Goal: Check status

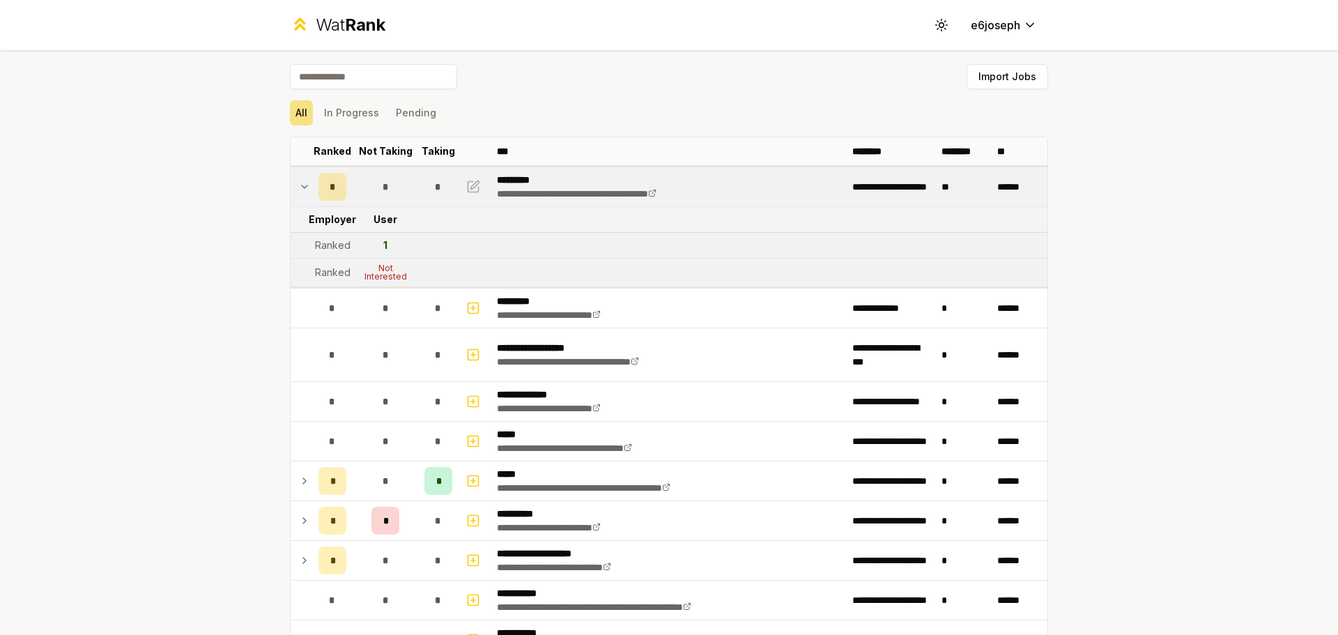
click at [363, 192] on td "*" at bounding box center [385, 186] width 67 height 39
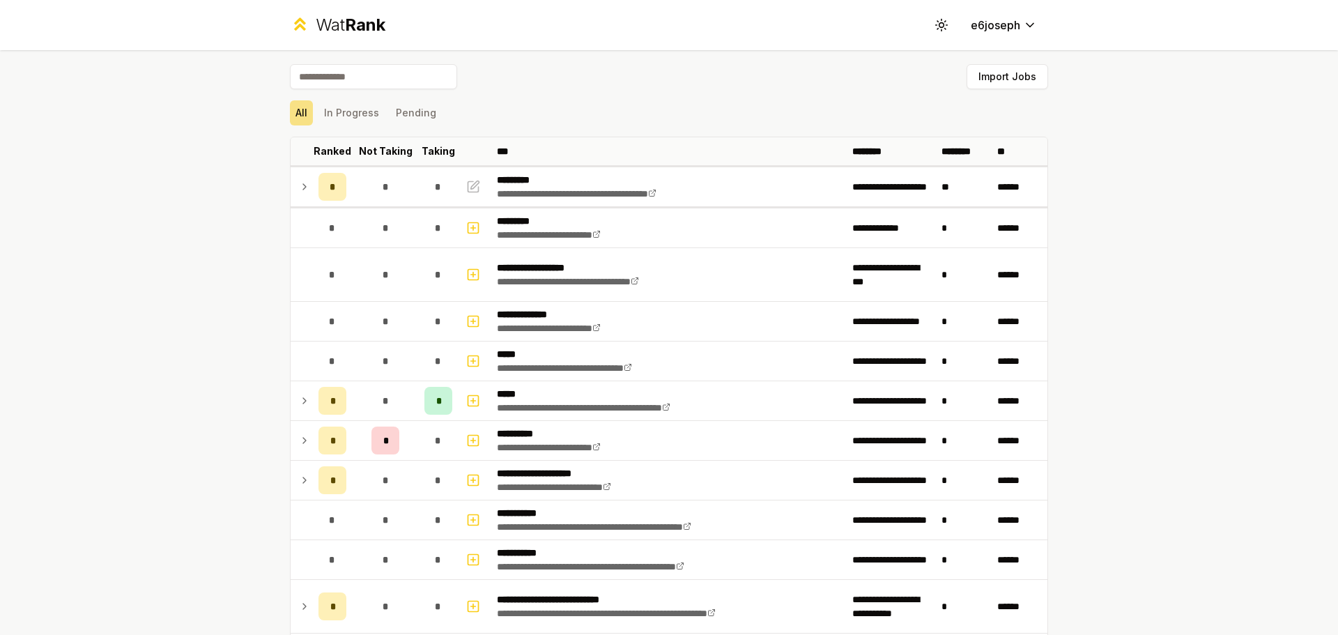
drag, startPoint x: 185, startPoint y: 317, endPoint x: 176, endPoint y: -84, distance: 401.4
click at [361, 112] on button "In Progress" at bounding box center [351, 112] width 66 height 25
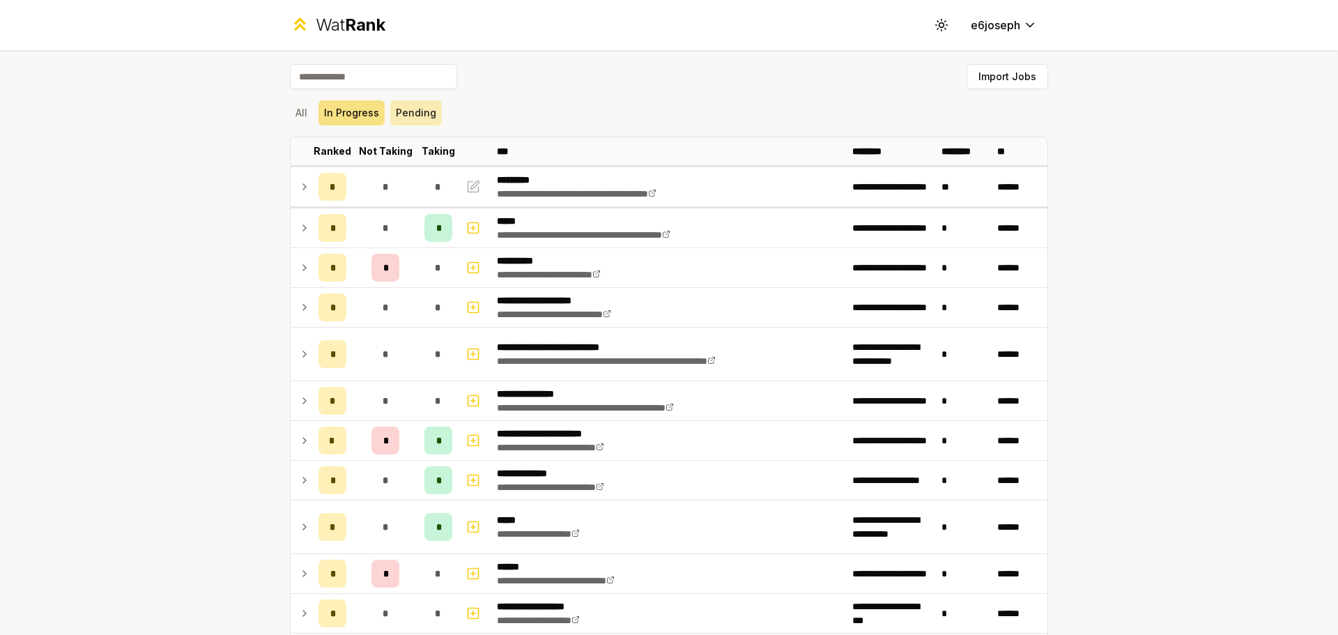
click at [428, 102] on button "Pending" at bounding box center [416, 112] width 52 height 25
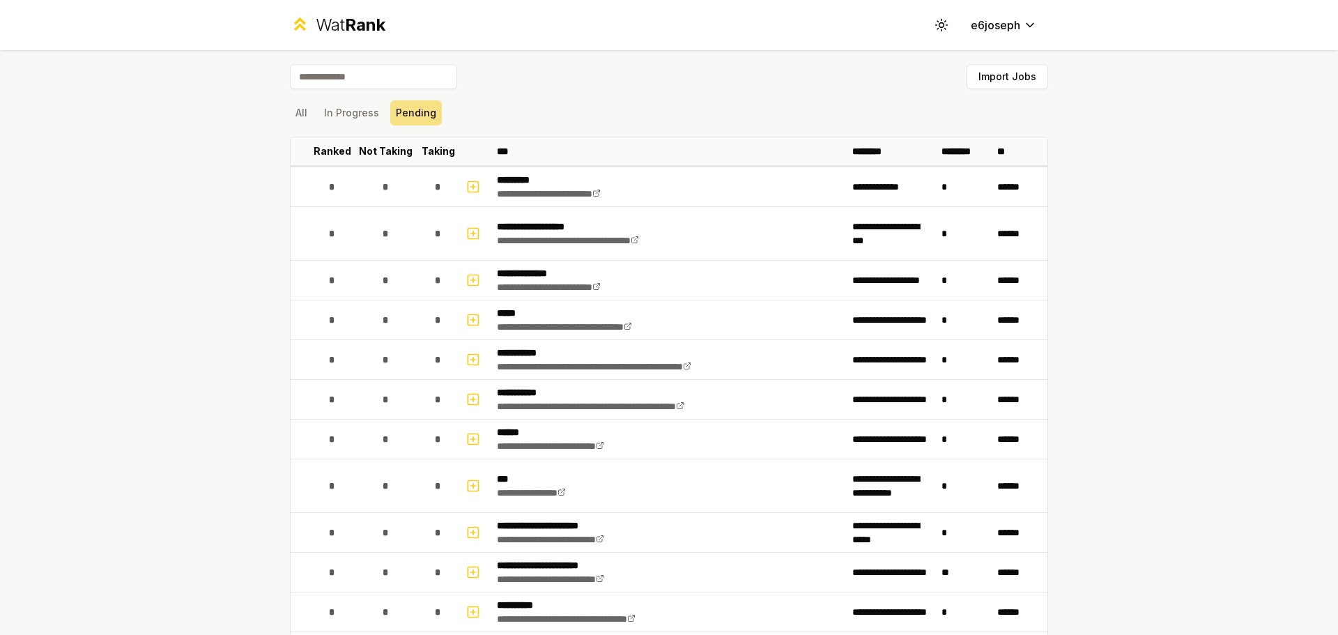
click at [311, 114] on div "All In Progress Pending" at bounding box center [669, 112] width 758 height 25
click at [370, 96] on div "All In Progress Pending" at bounding box center [669, 113] width 758 height 36
click at [347, 126] on div "All In Progress Pending" at bounding box center [669, 113] width 758 height 36
click at [343, 116] on button "In Progress" at bounding box center [351, 112] width 66 height 25
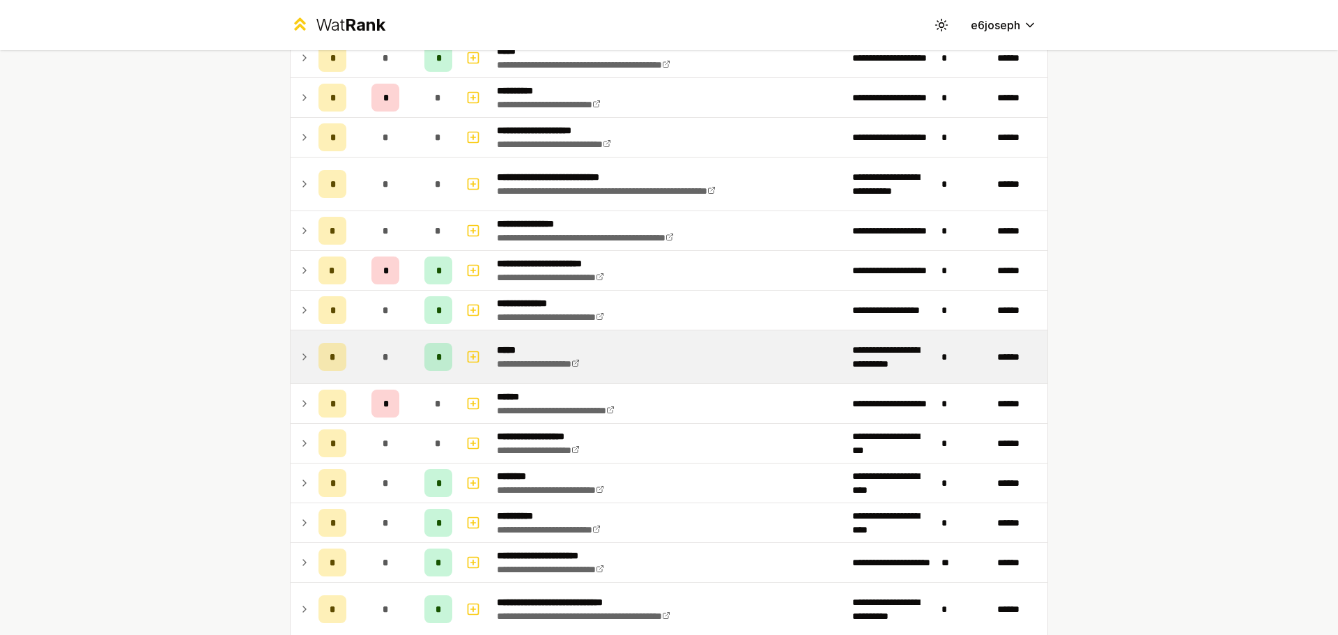
scroll to position [298, 0]
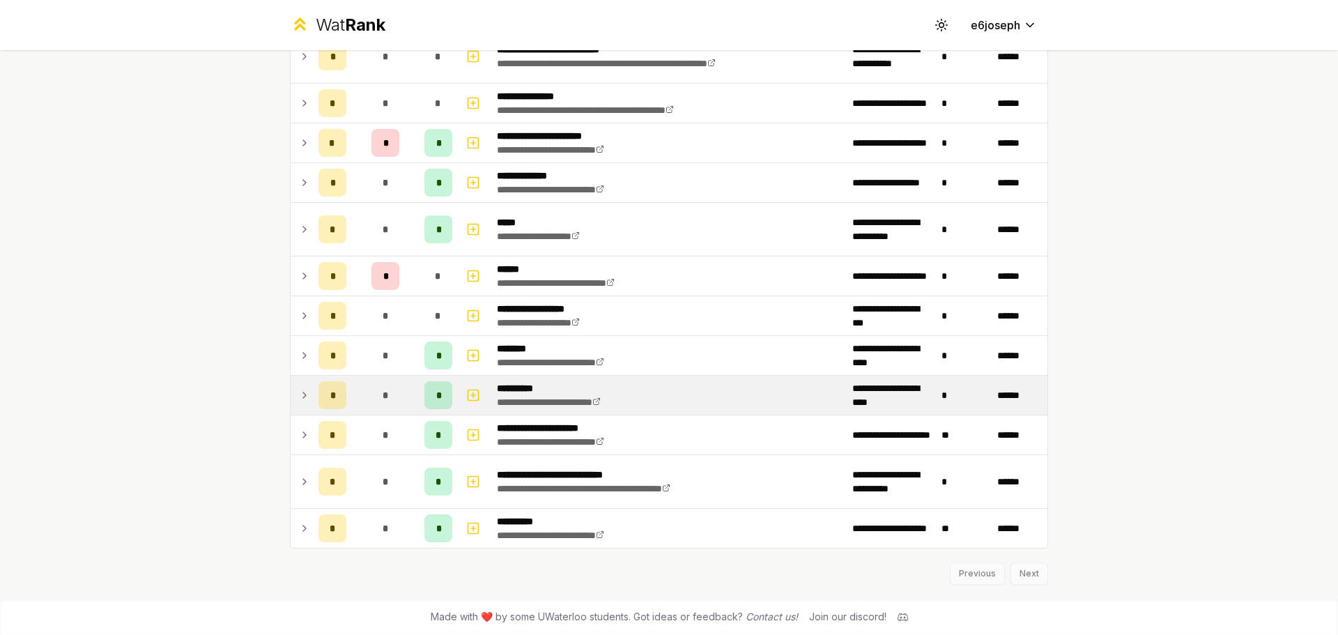
click at [337, 390] on div "*" at bounding box center [332, 395] width 28 height 28
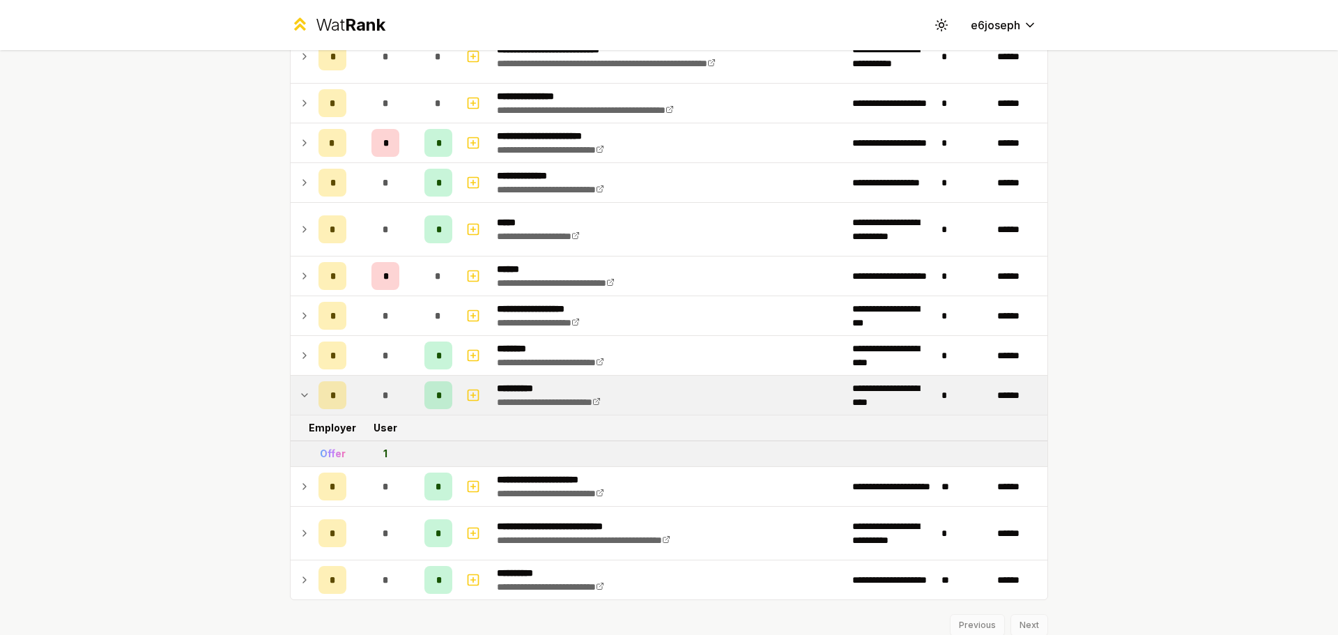
click at [337, 390] on div "*" at bounding box center [332, 395] width 28 height 28
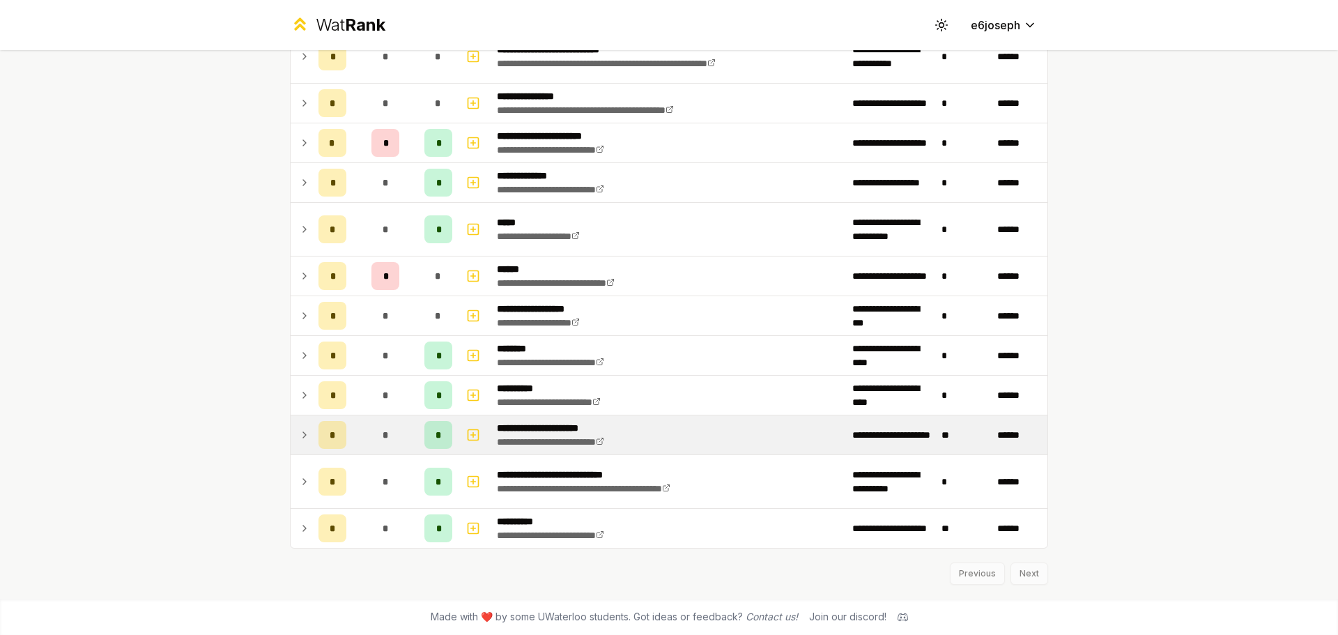
click at [337, 421] on div "*" at bounding box center [332, 435] width 28 height 28
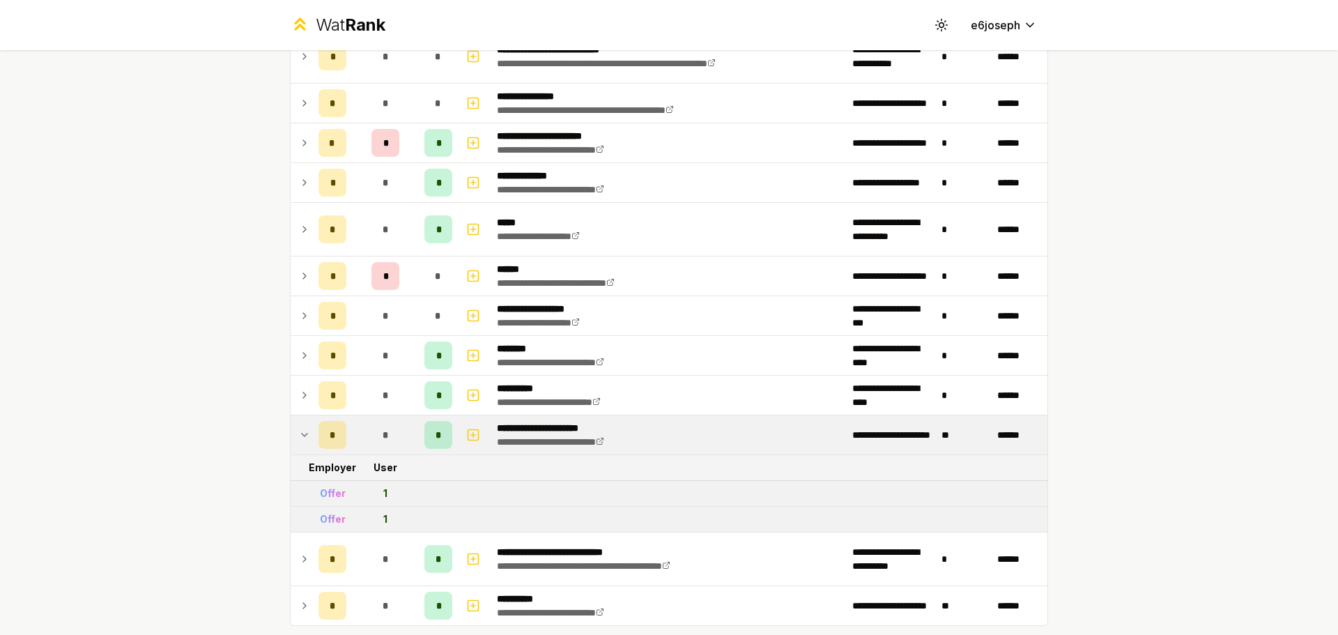
click at [337, 421] on div "*" at bounding box center [332, 435] width 28 height 28
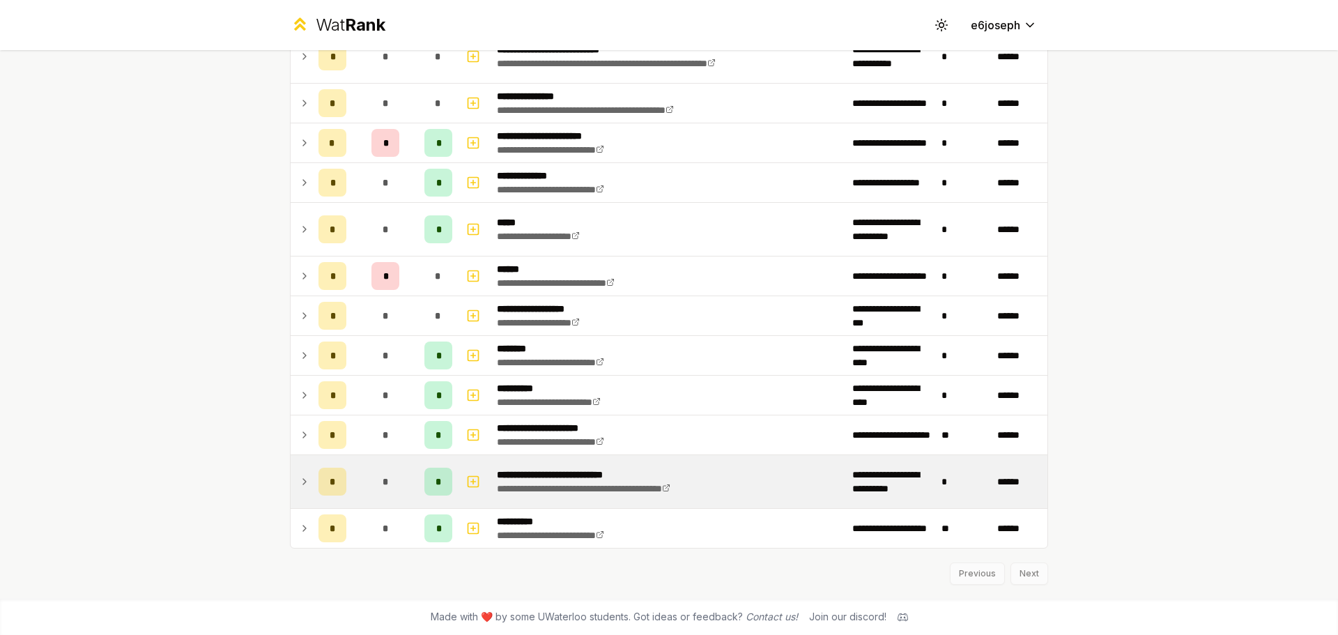
click at [362, 479] on td "*" at bounding box center [385, 481] width 67 height 53
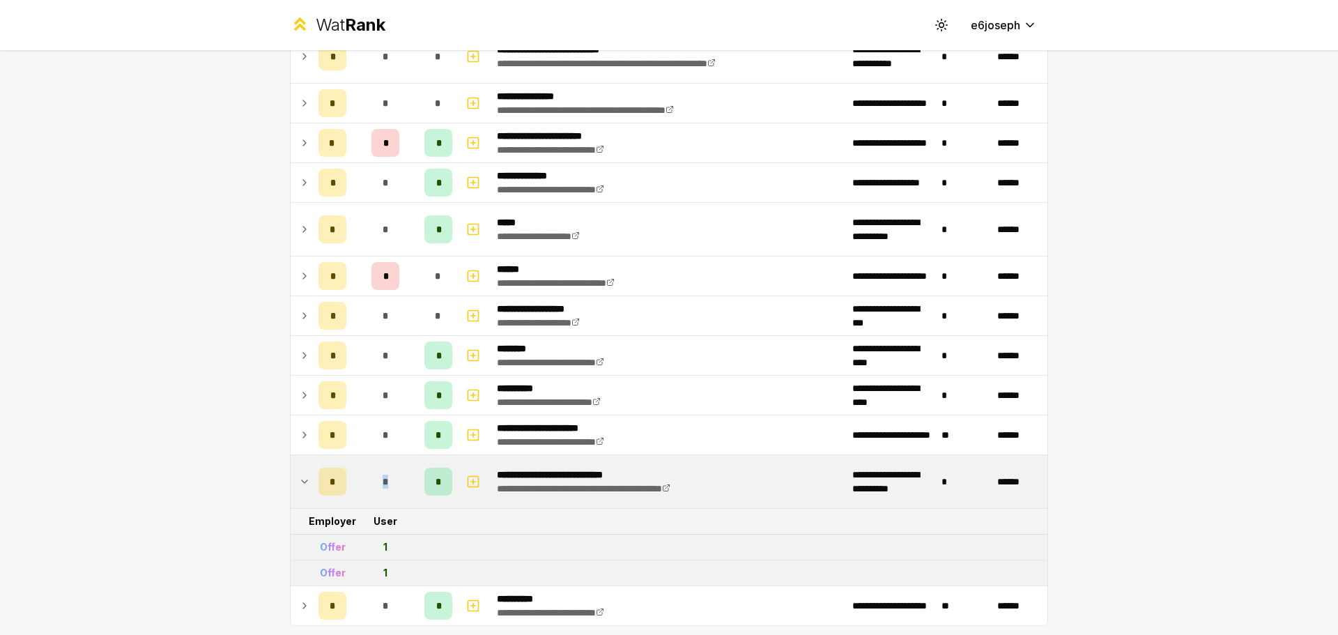
click at [362, 479] on td "*" at bounding box center [385, 481] width 67 height 53
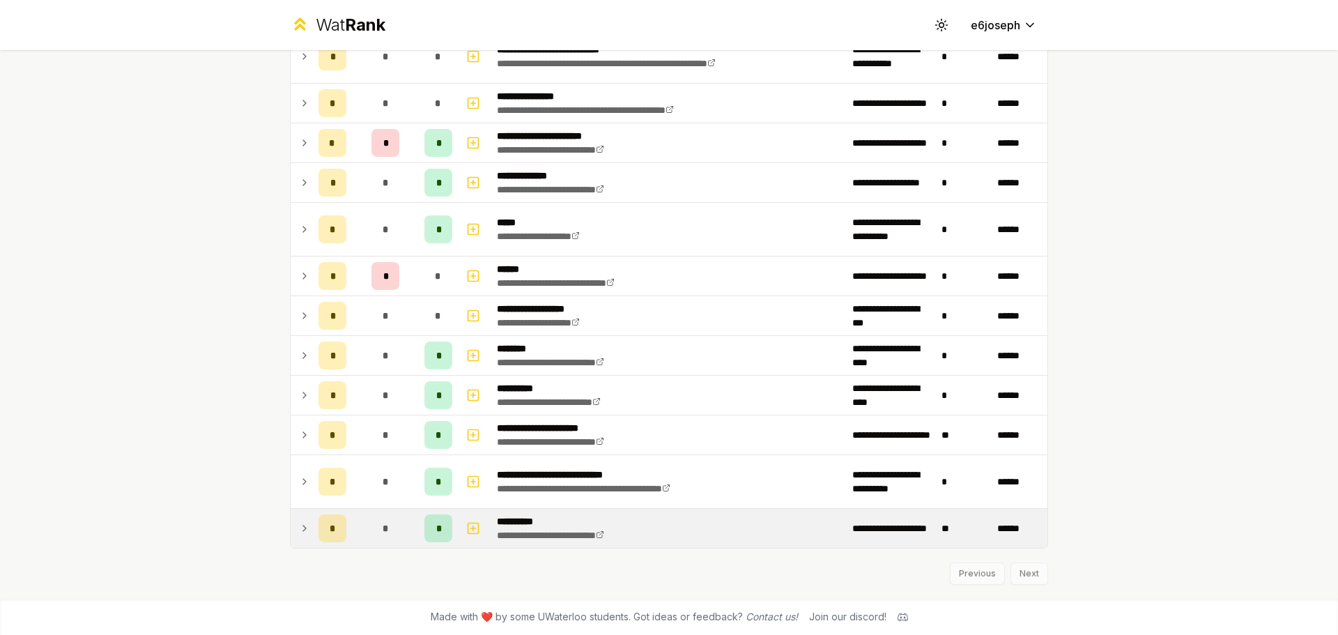
click at [379, 538] on div "*" at bounding box center [385, 528] width 28 height 28
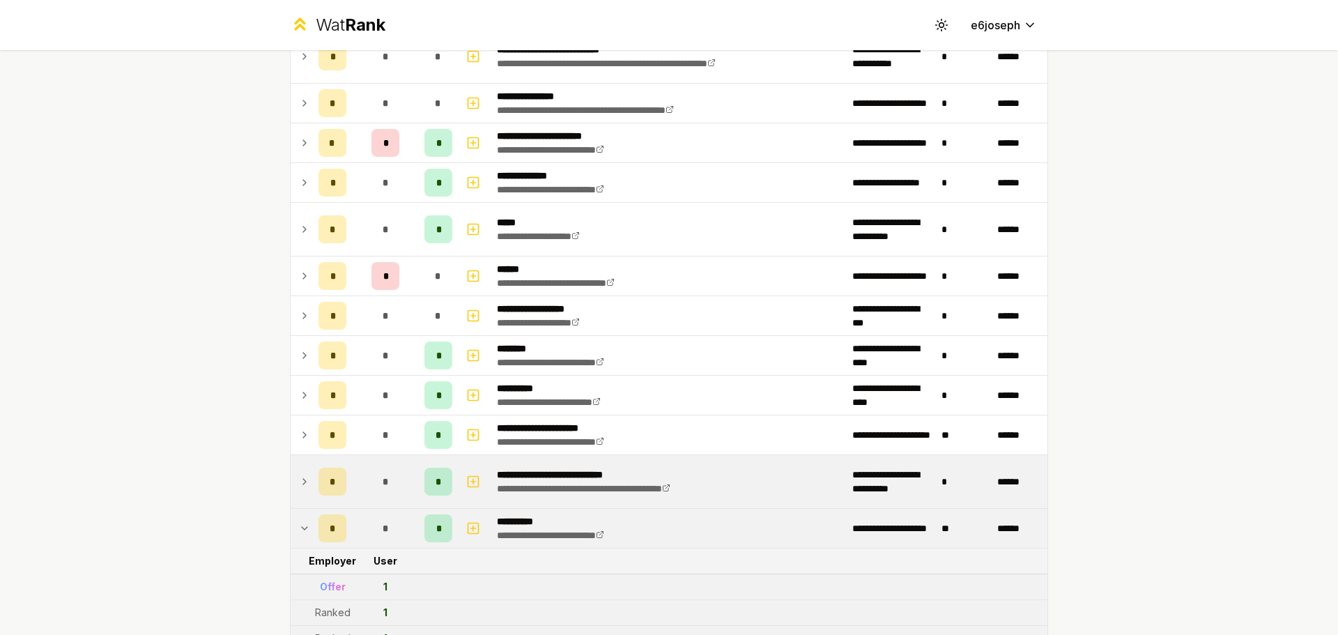
scroll to position [367, 0]
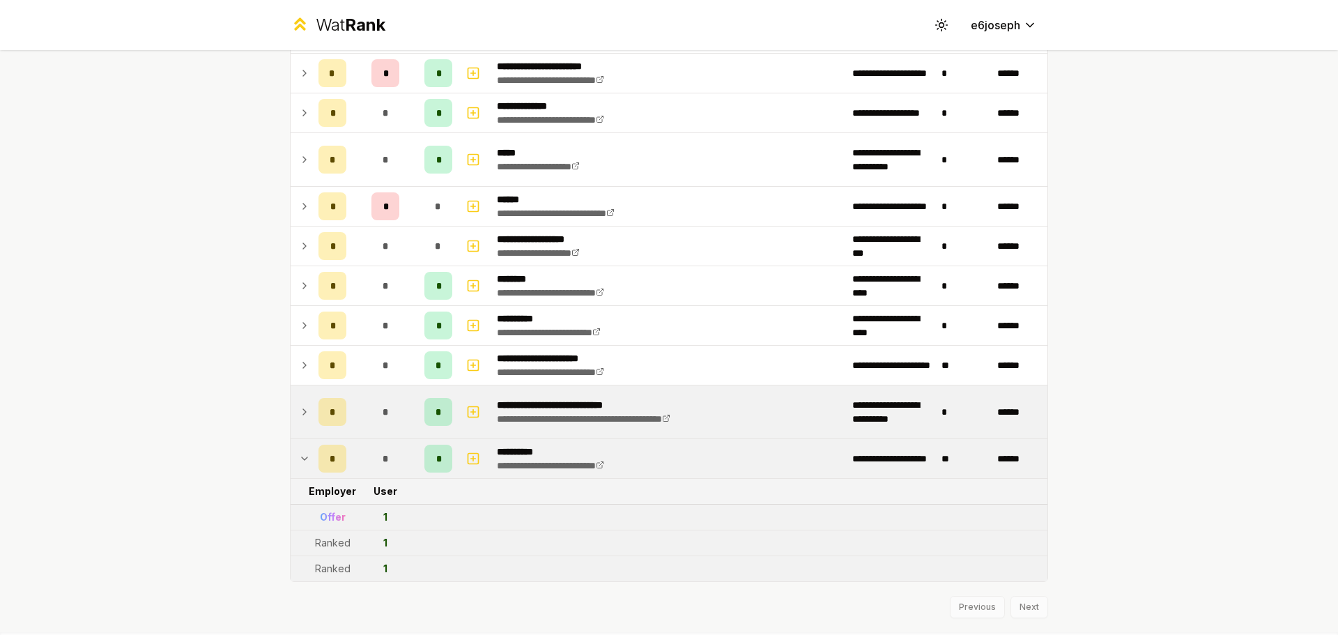
click at [344, 470] on td "*" at bounding box center [332, 458] width 39 height 39
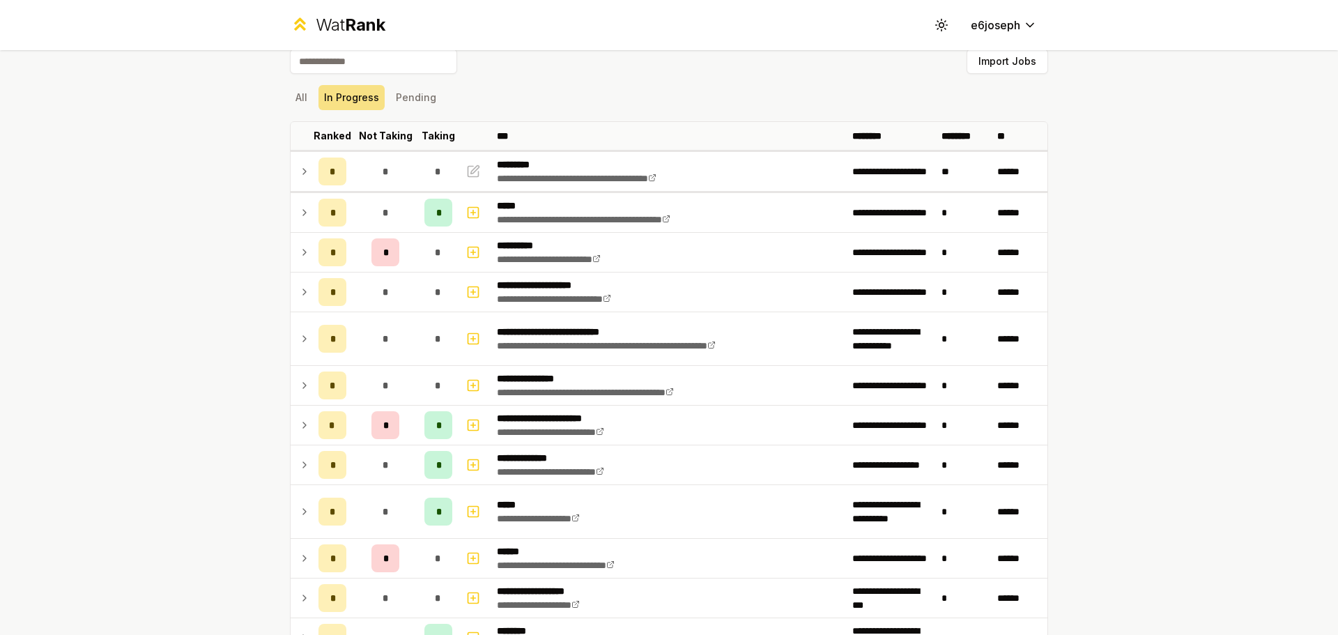
scroll to position [0, 0]
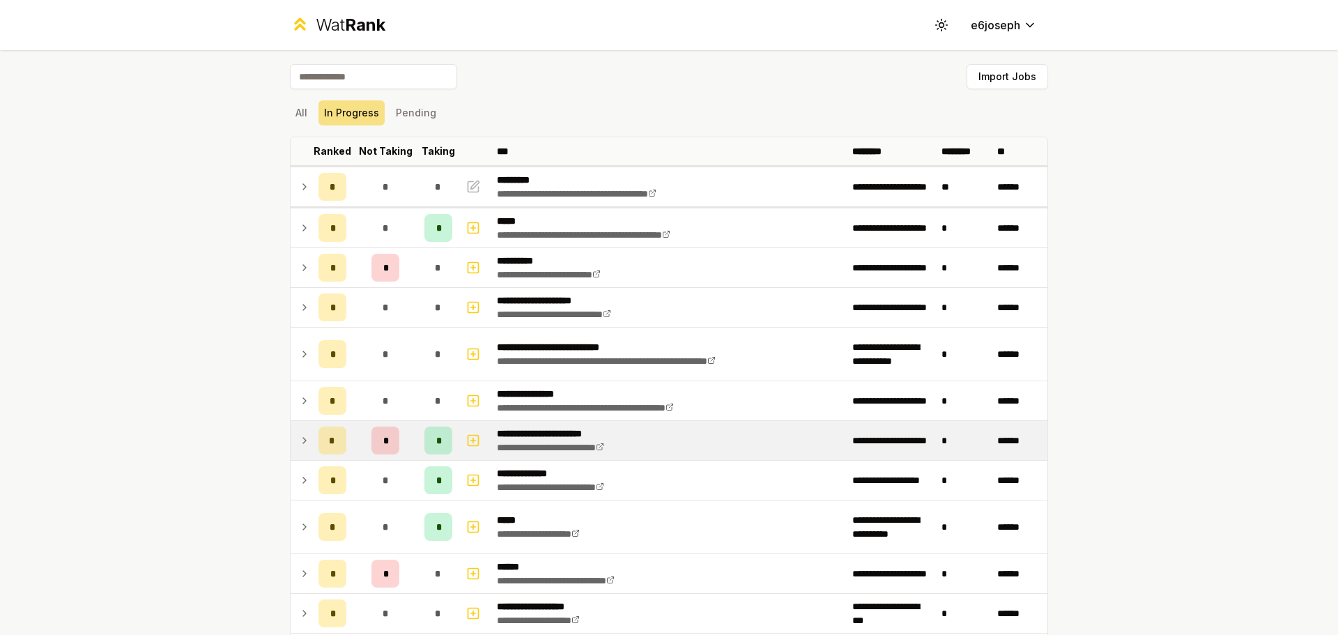
click at [392, 440] on div "*" at bounding box center [385, 440] width 28 height 28
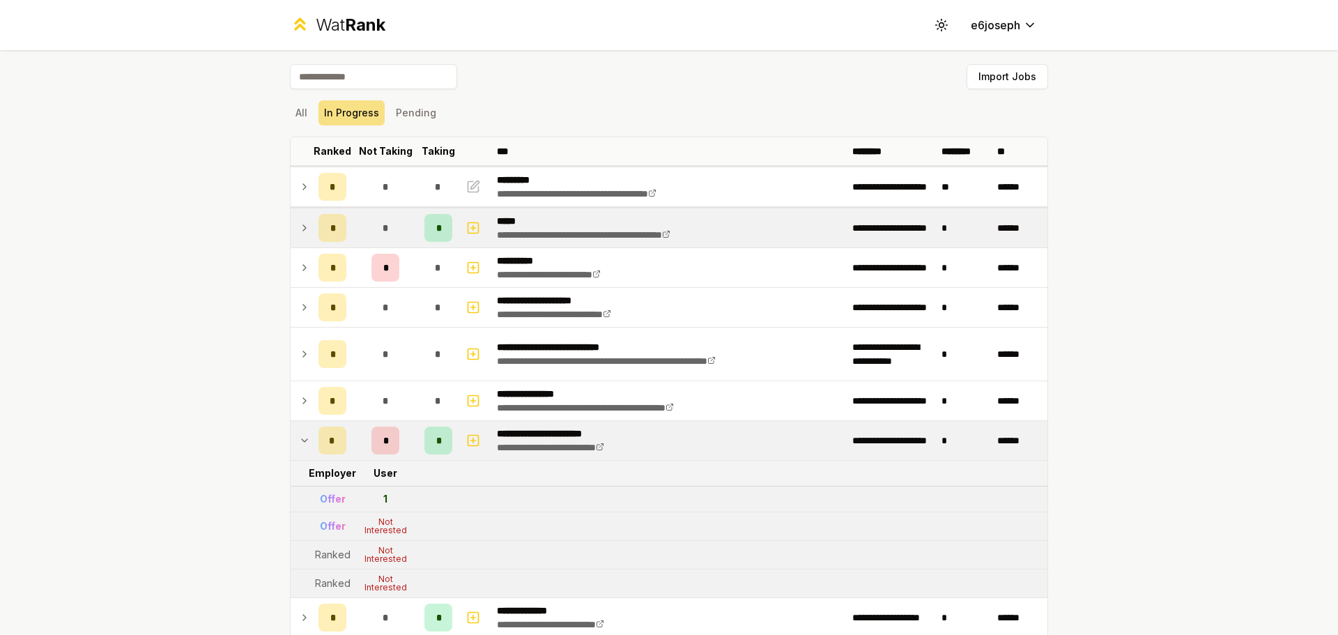
click at [338, 213] on td "*" at bounding box center [332, 227] width 39 height 39
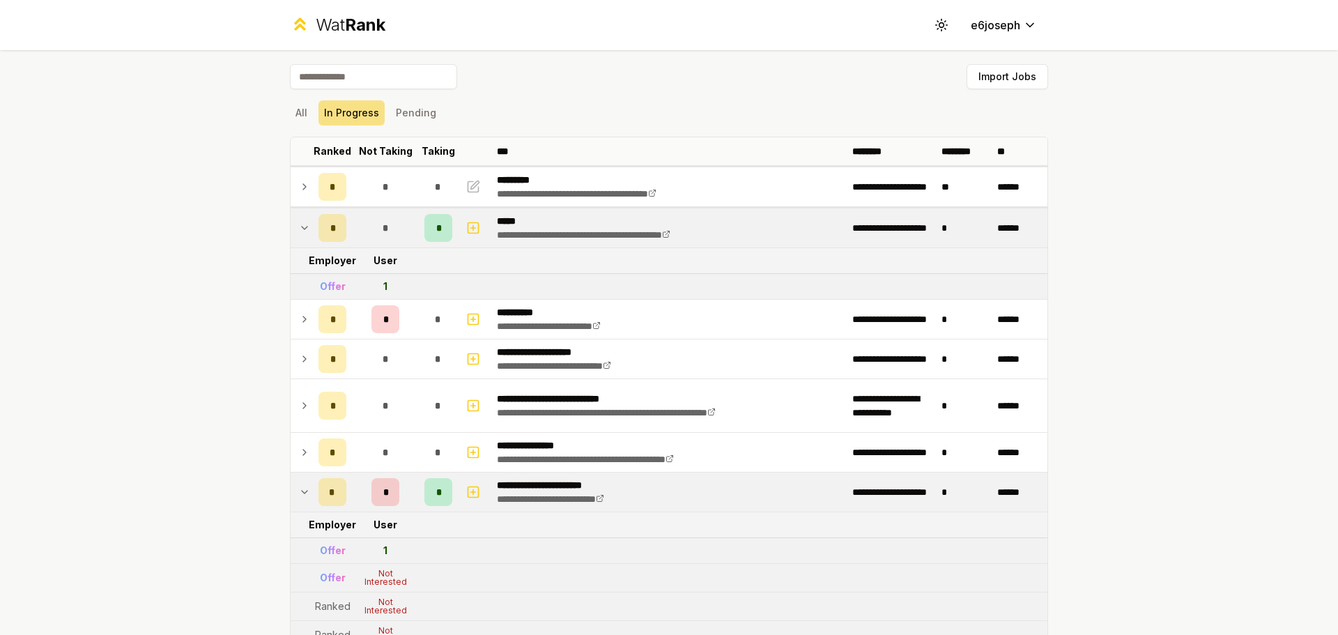
click at [338, 214] on div "*" at bounding box center [332, 228] width 28 height 28
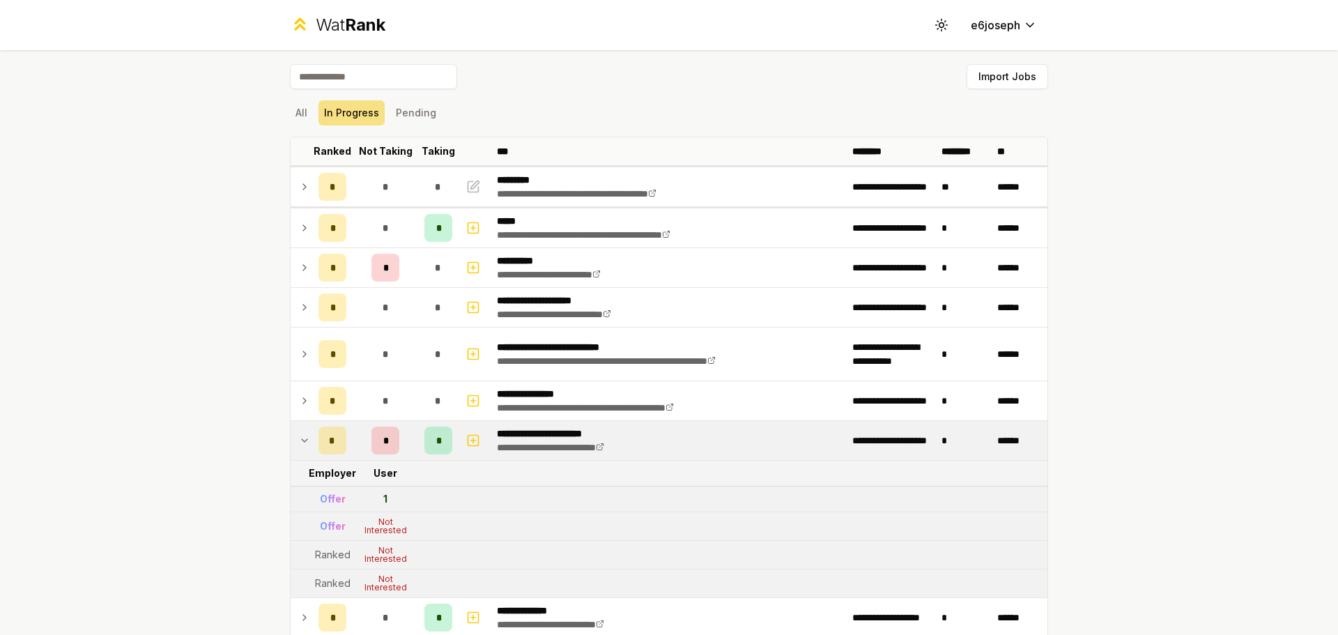
click at [346, 437] on td "*" at bounding box center [332, 440] width 39 height 39
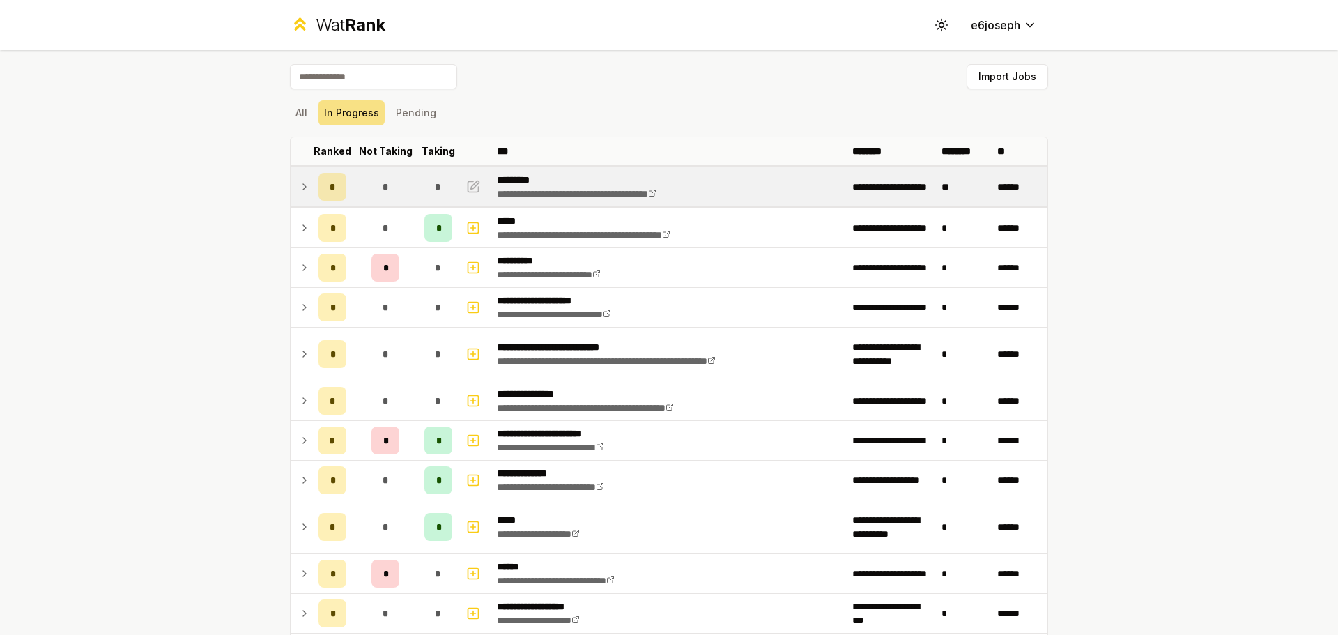
click at [363, 175] on td "*" at bounding box center [385, 186] width 67 height 39
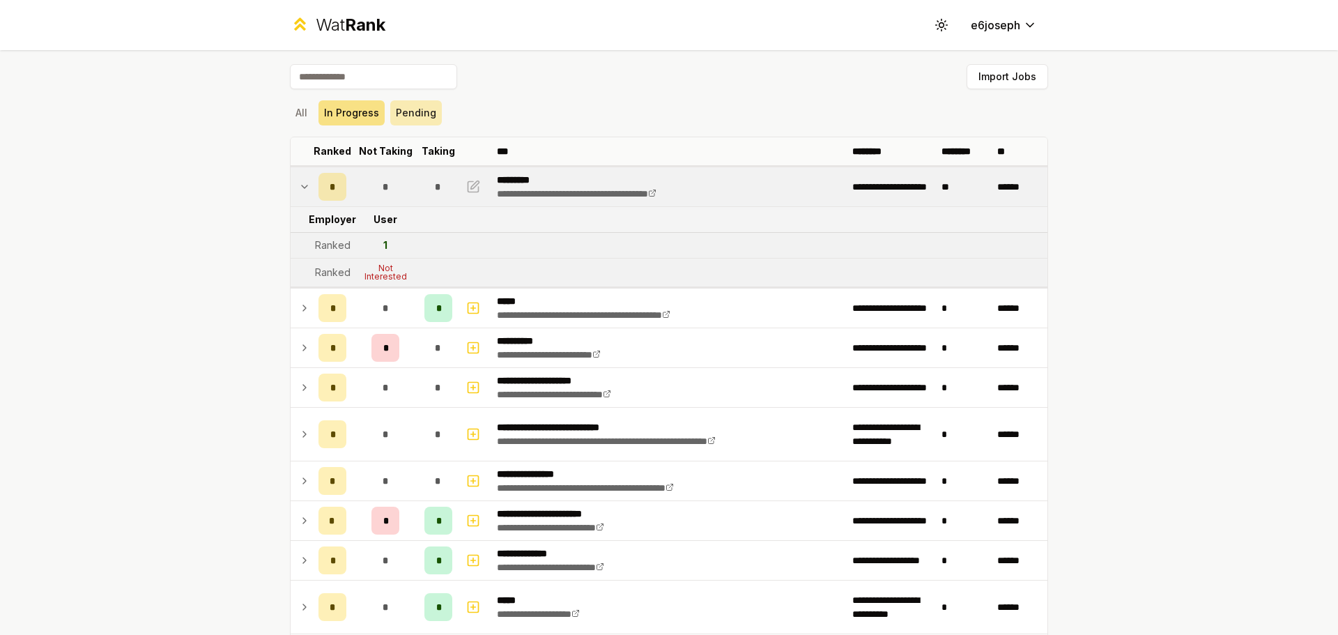
click at [398, 114] on button "Pending" at bounding box center [416, 112] width 52 height 25
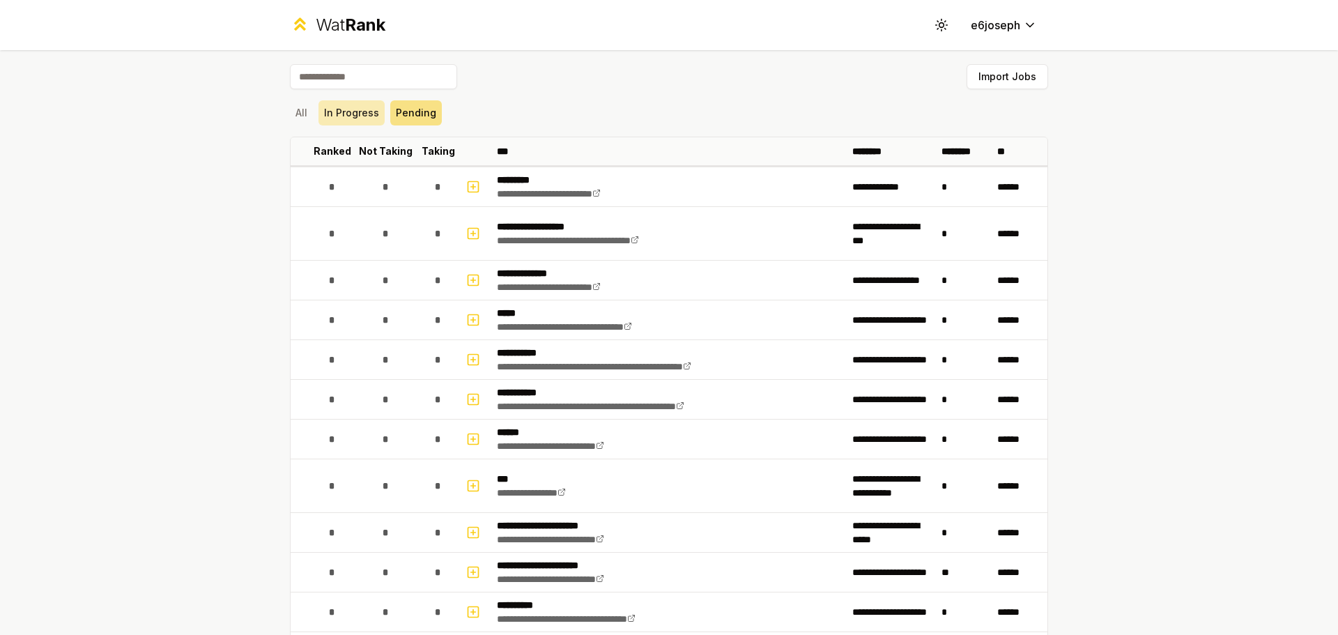
click at [357, 109] on button "In Progress" at bounding box center [351, 112] width 66 height 25
